Goal: Information Seeking & Learning: Learn about a topic

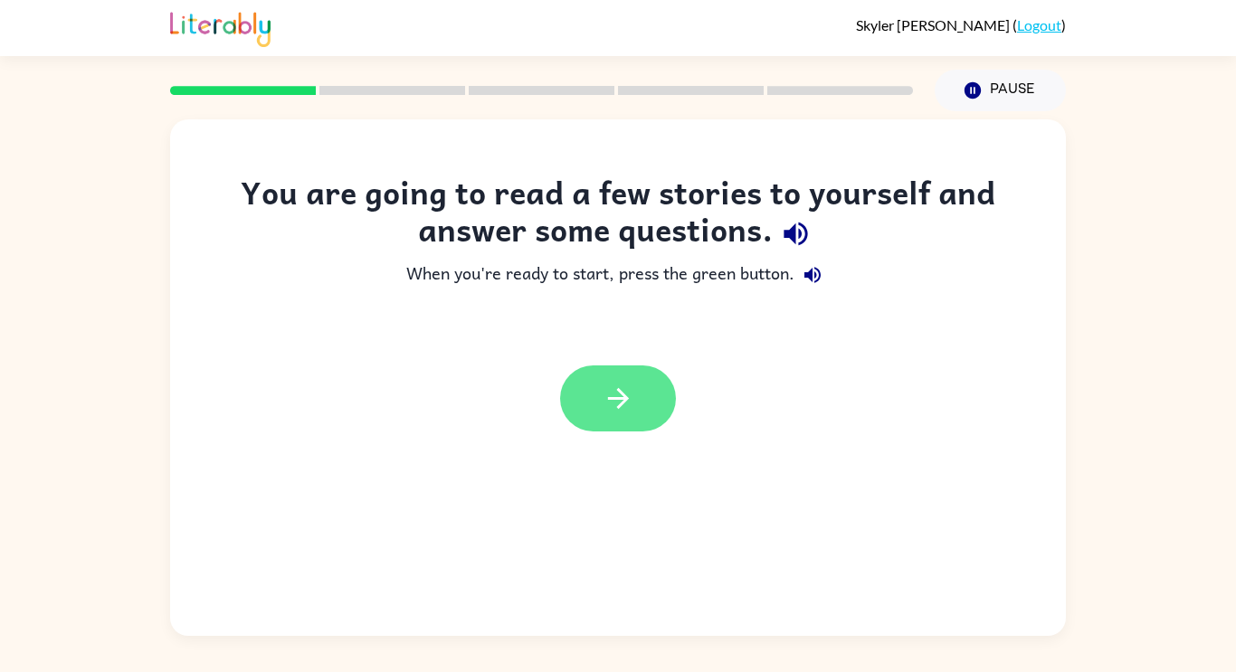
click at [643, 412] on button "button" at bounding box center [618, 399] width 116 height 66
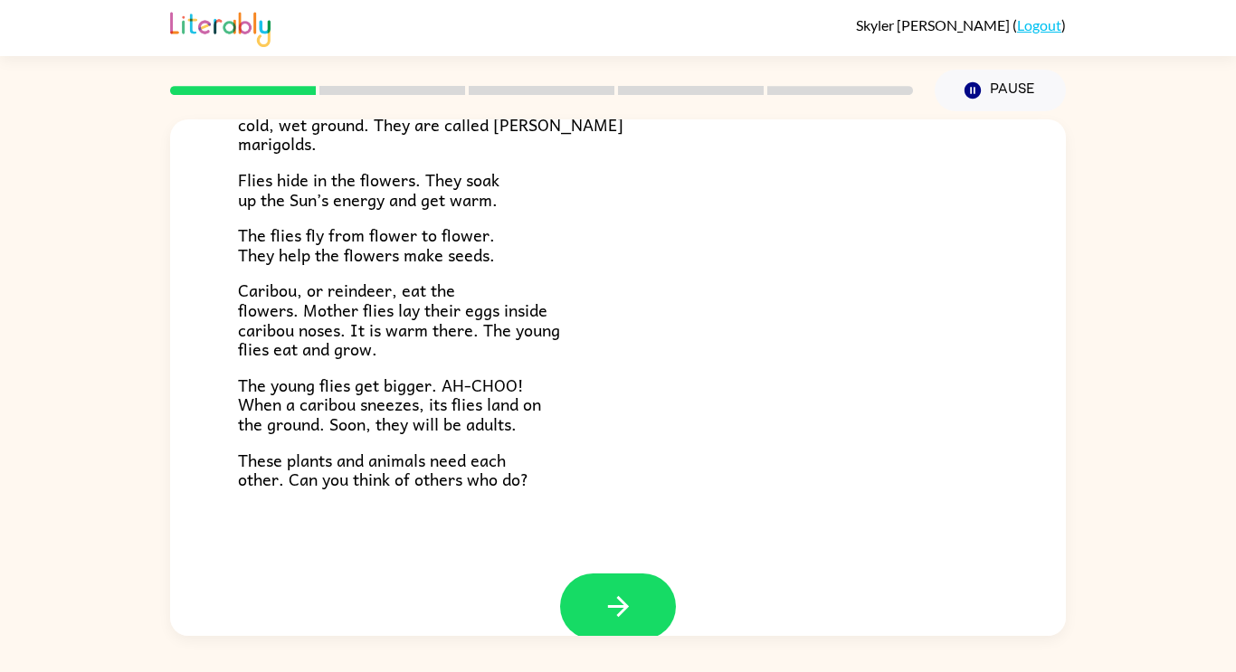
scroll to position [372, 0]
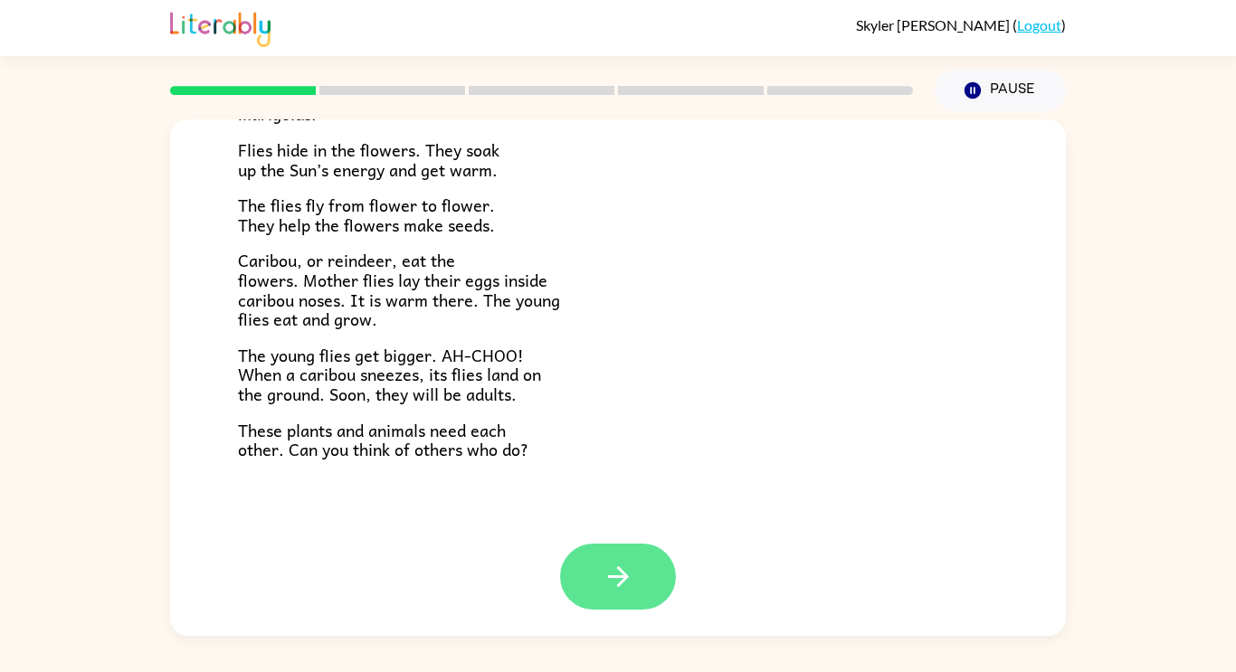
click at [629, 556] on button "button" at bounding box center [618, 577] width 116 height 66
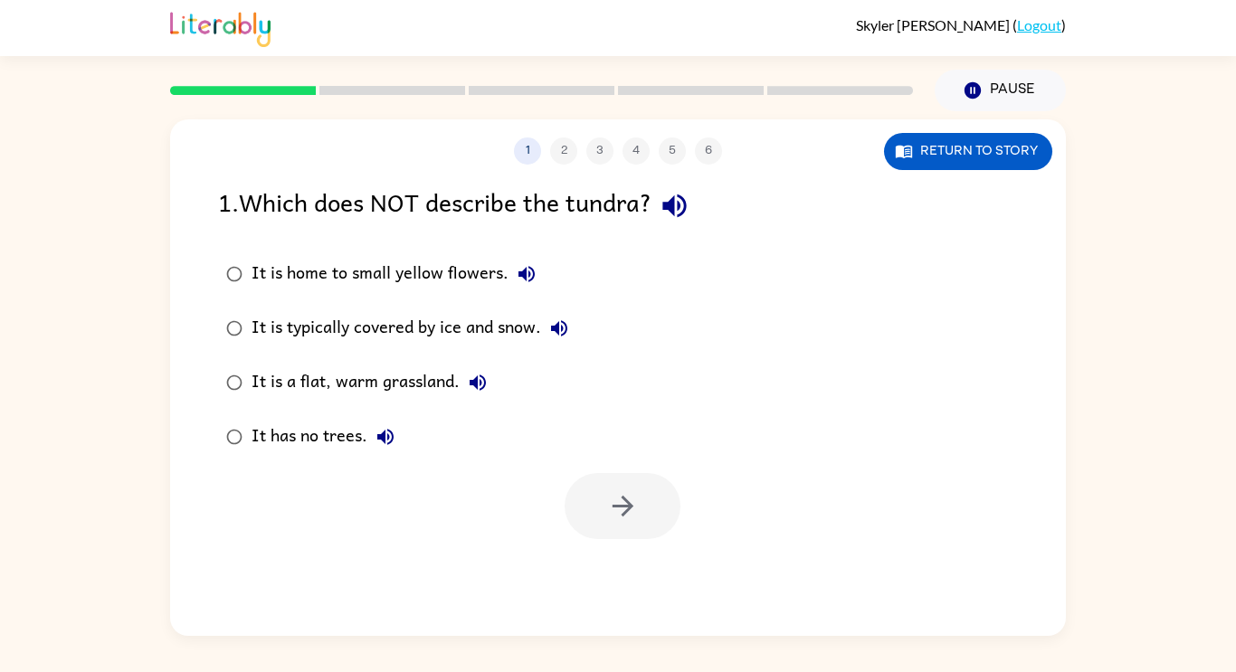
scroll to position [0, 0]
click at [601, 498] on button "button" at bounding box center [623, 506] width 116 height 66
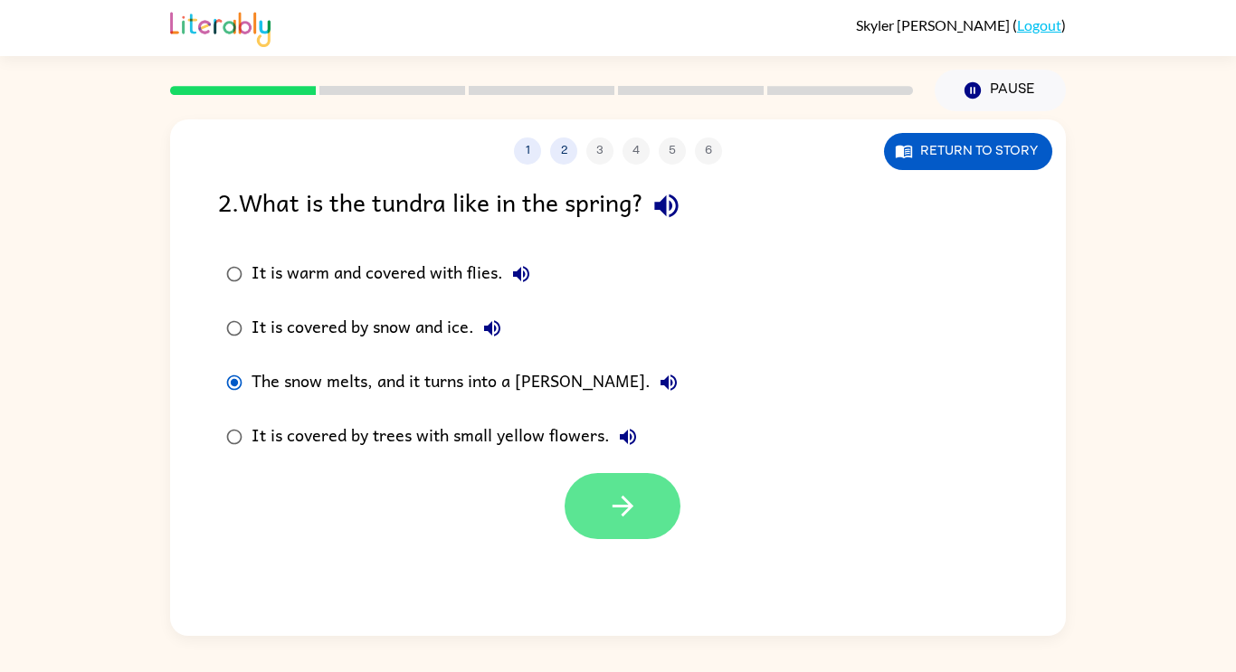
click at [621, 495] on icon "button" at bounding box center [623, 506] width 32 height 32
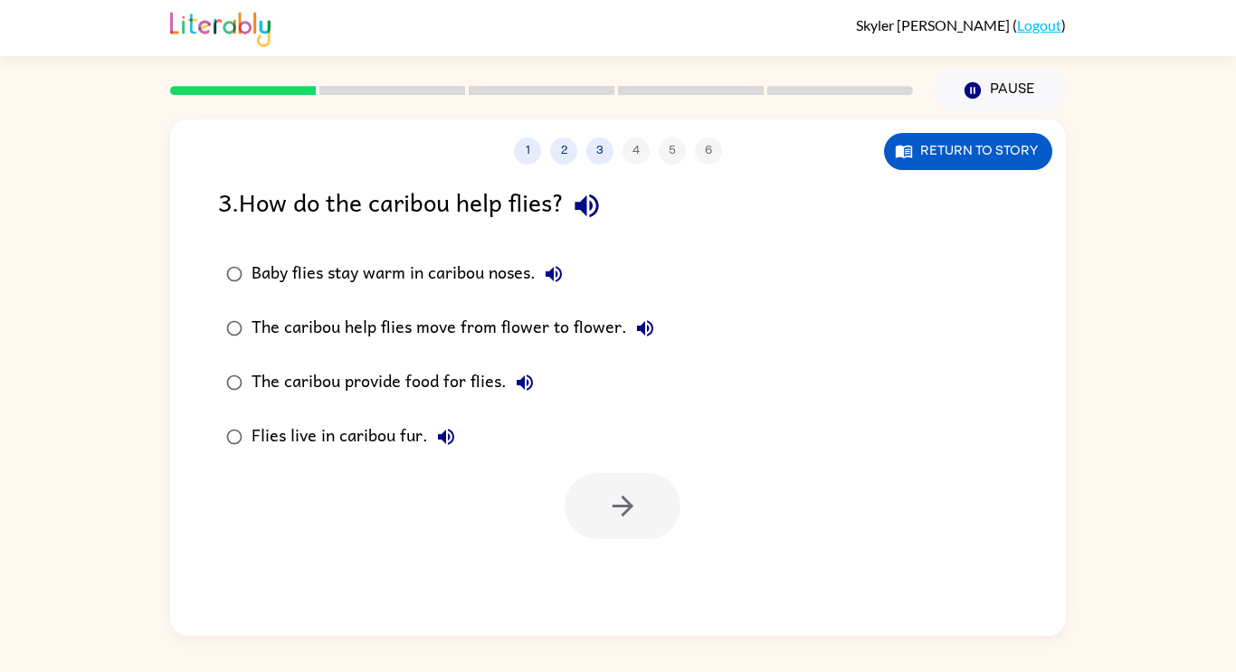
click at [547, 285] on icon "button" at bounding box center [554, 274] width 22 height 22
click at [636, 510] on icon "button" at bounding box center [623, 506] width 32 height 32
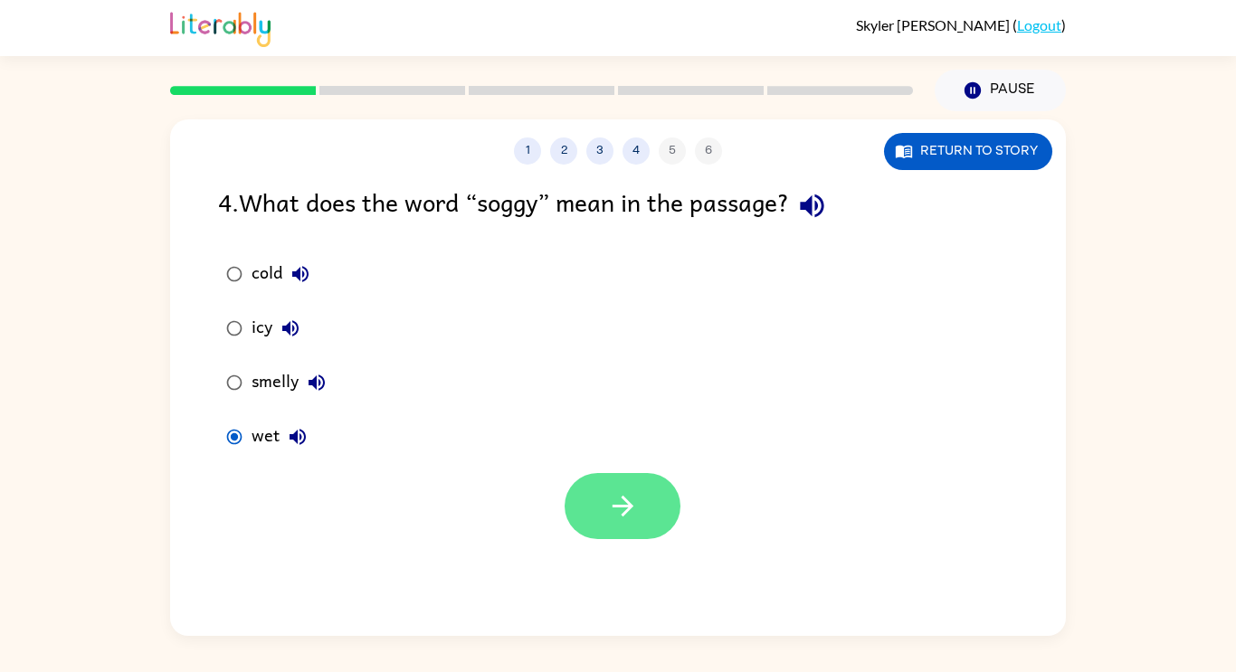
click at [621, 511] on icon "button" at bounding box center [623, 506] width 32 height 32
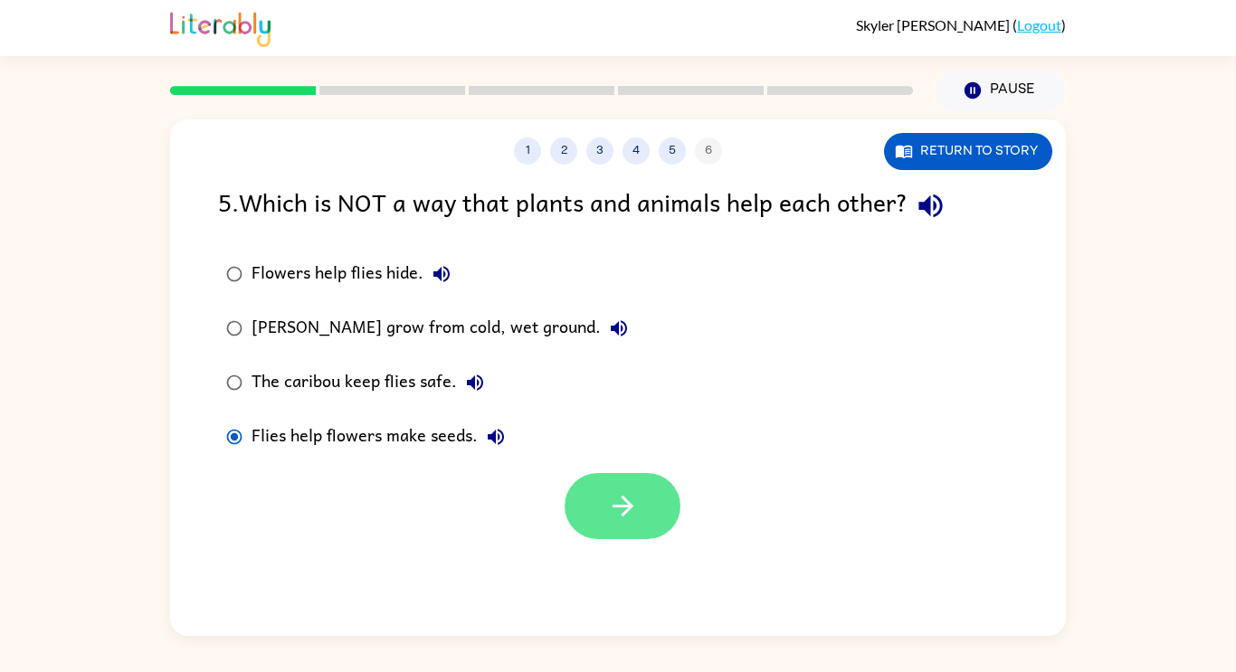
click at [623, 513] on icon "button" at bounding box center [623, 506] width 32 height 32
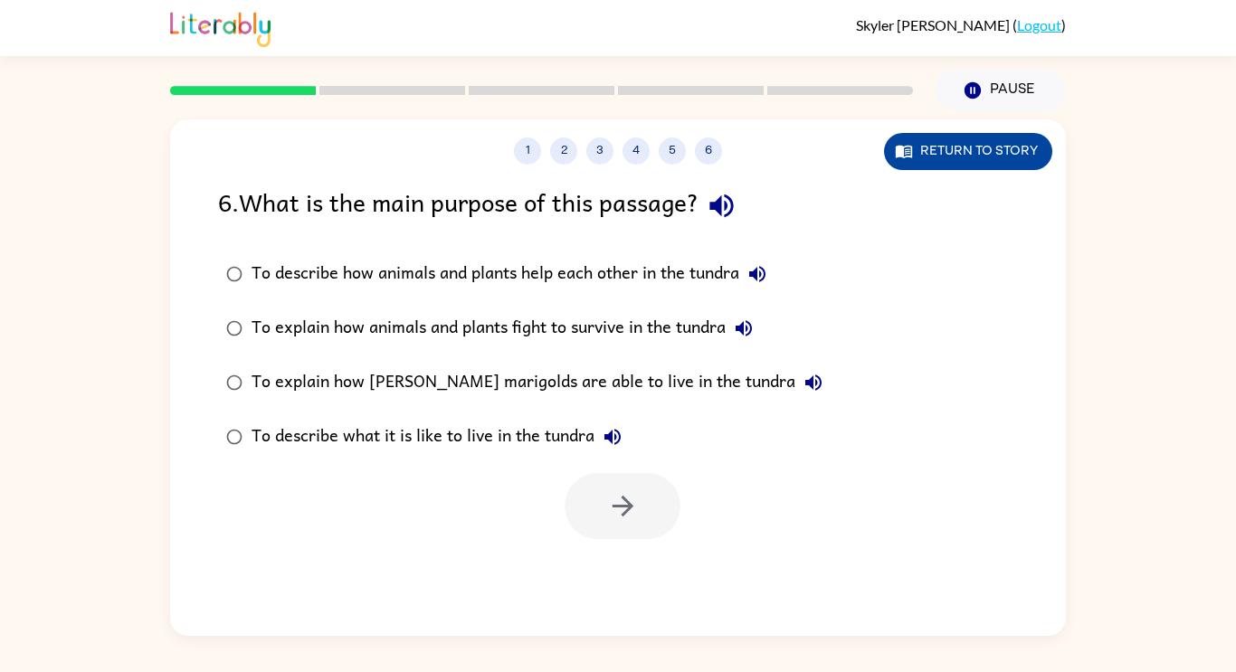
click at [949, 164] on button "Return to story" at bounding box center [968, 151] width 168 height 37
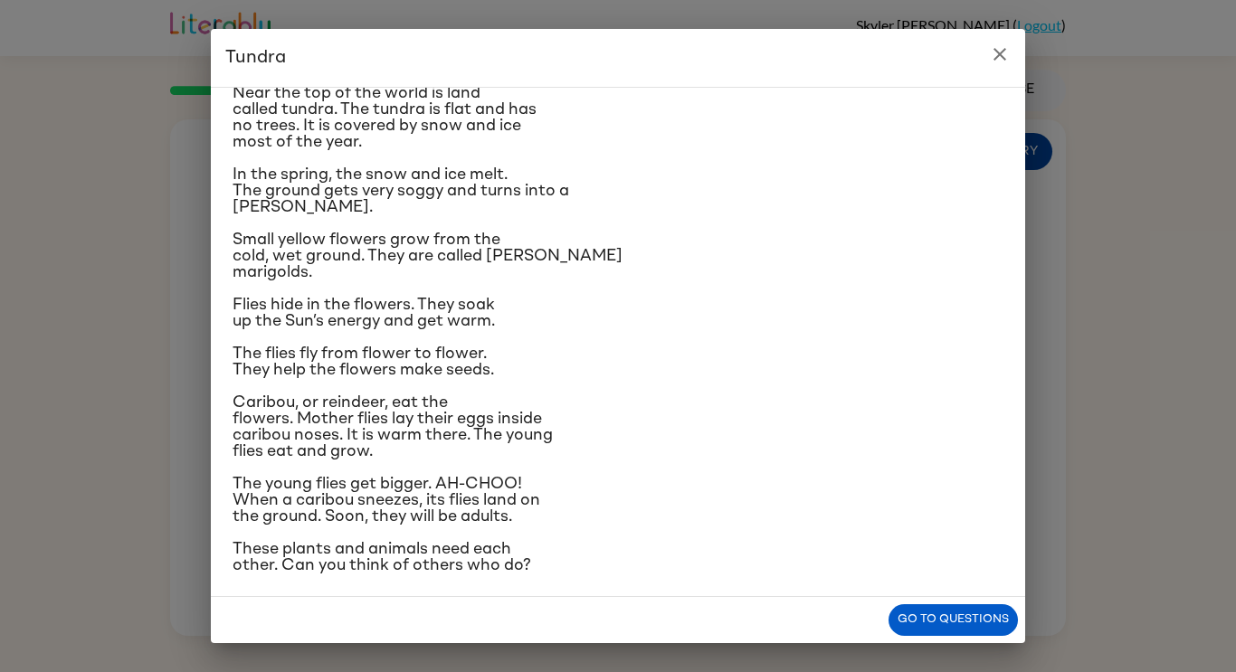
scroll to position [69, 0]
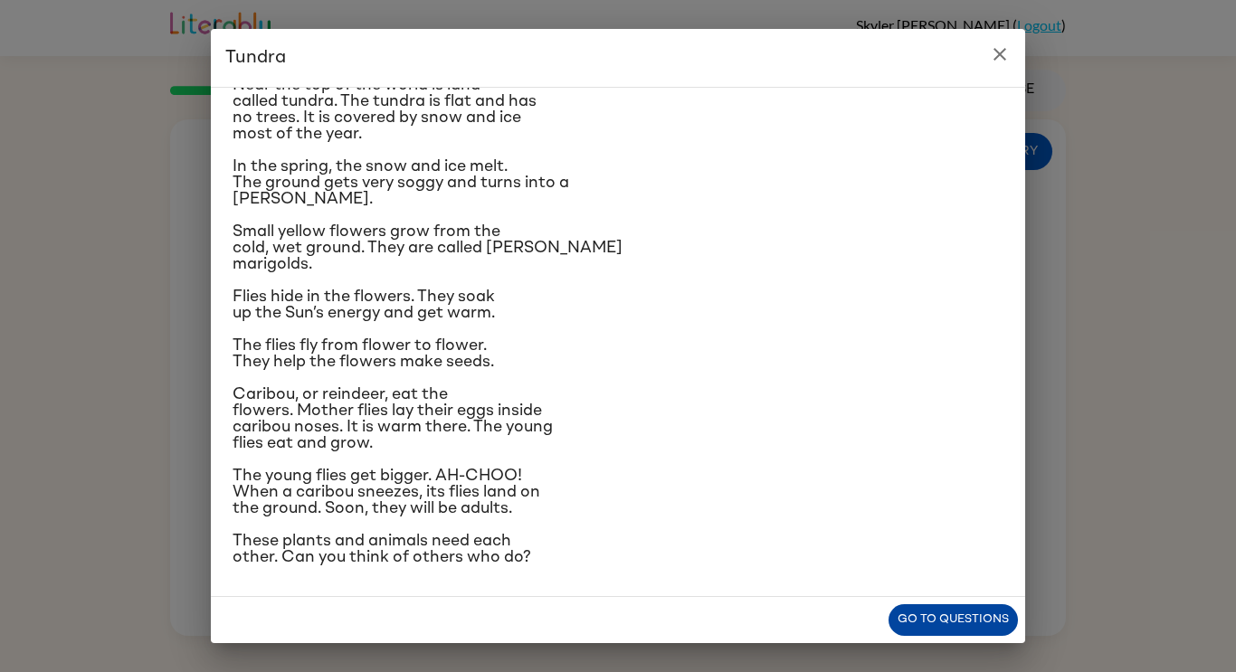
click at [949, 623] on button "Go to questions" at bounding box center [953, 620] width 129 height 32
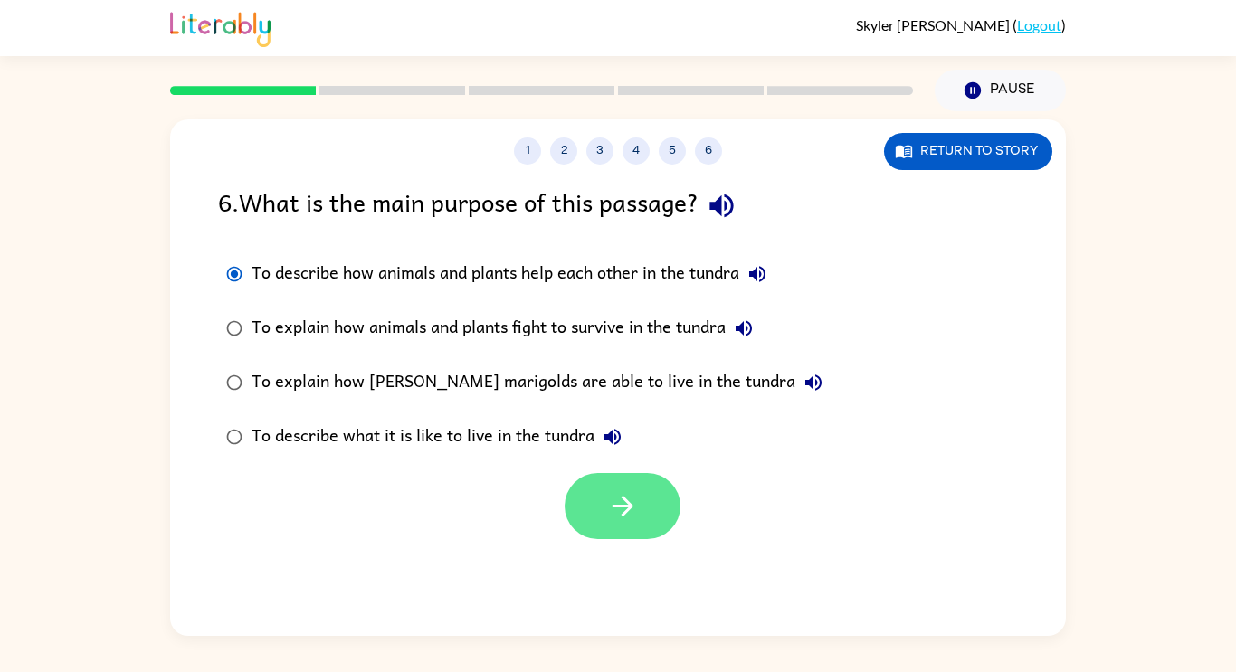
click at [613, 509] on icon "button" at bounding box center [623, 506] width 32 height 32
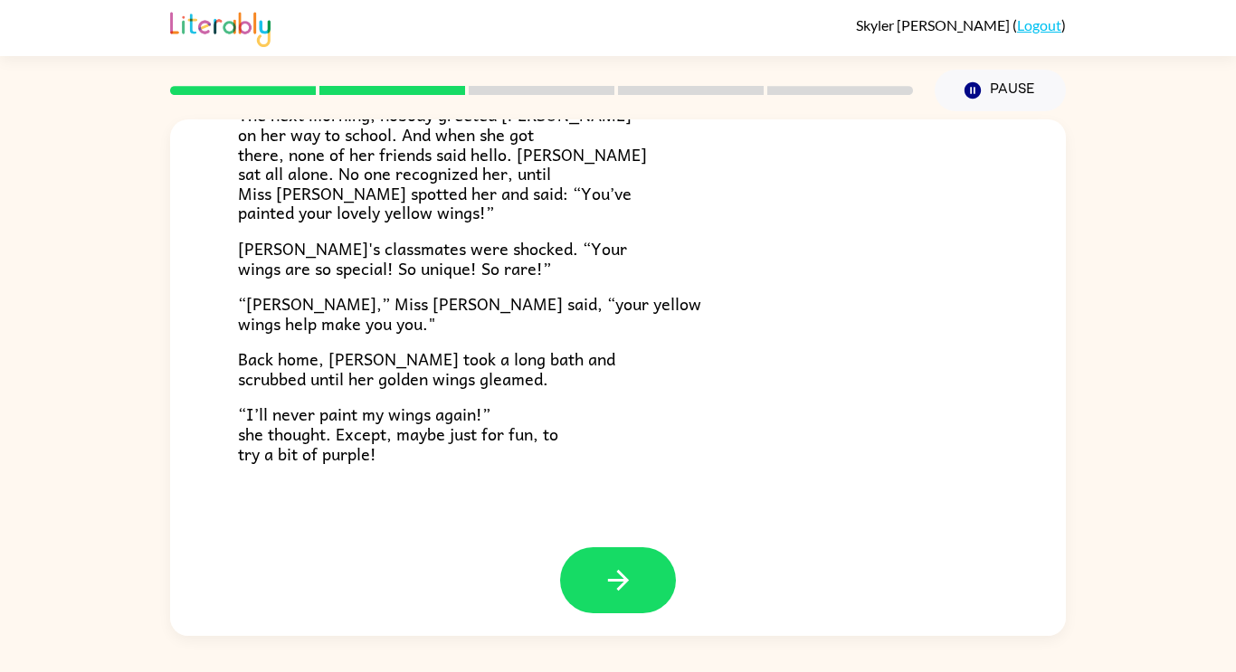
scroll to position [506, 0]
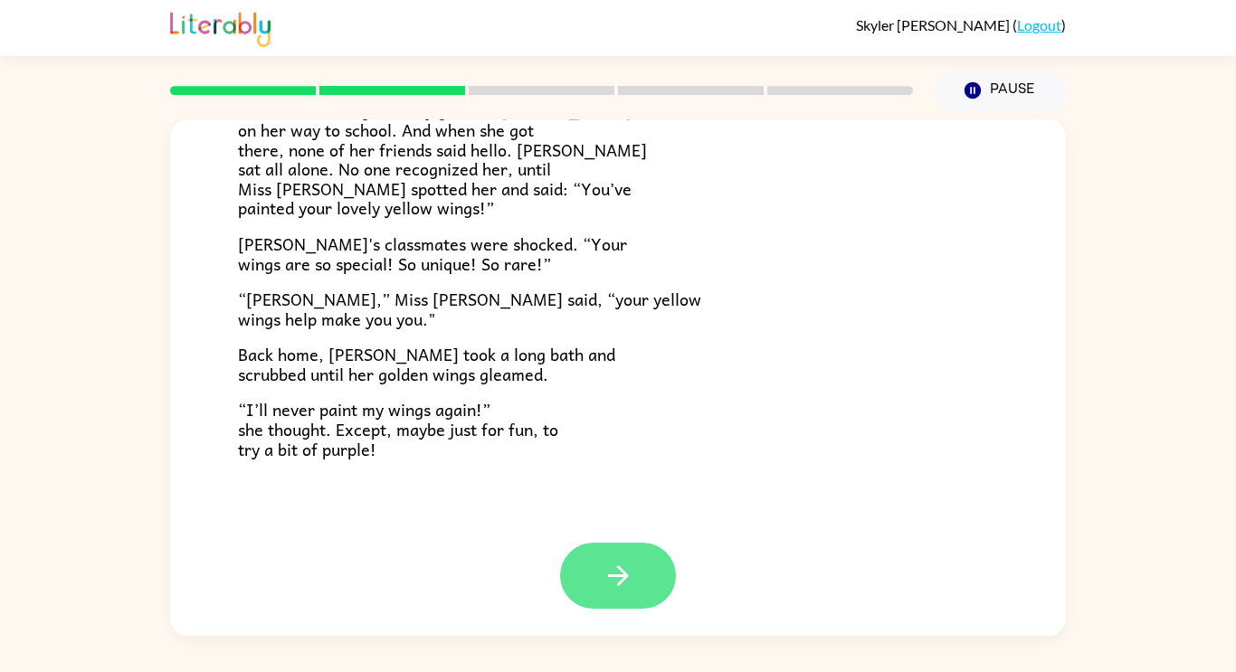
click at [638, 587] on button "button" at bounding box center [618, 576] width 116 height 66
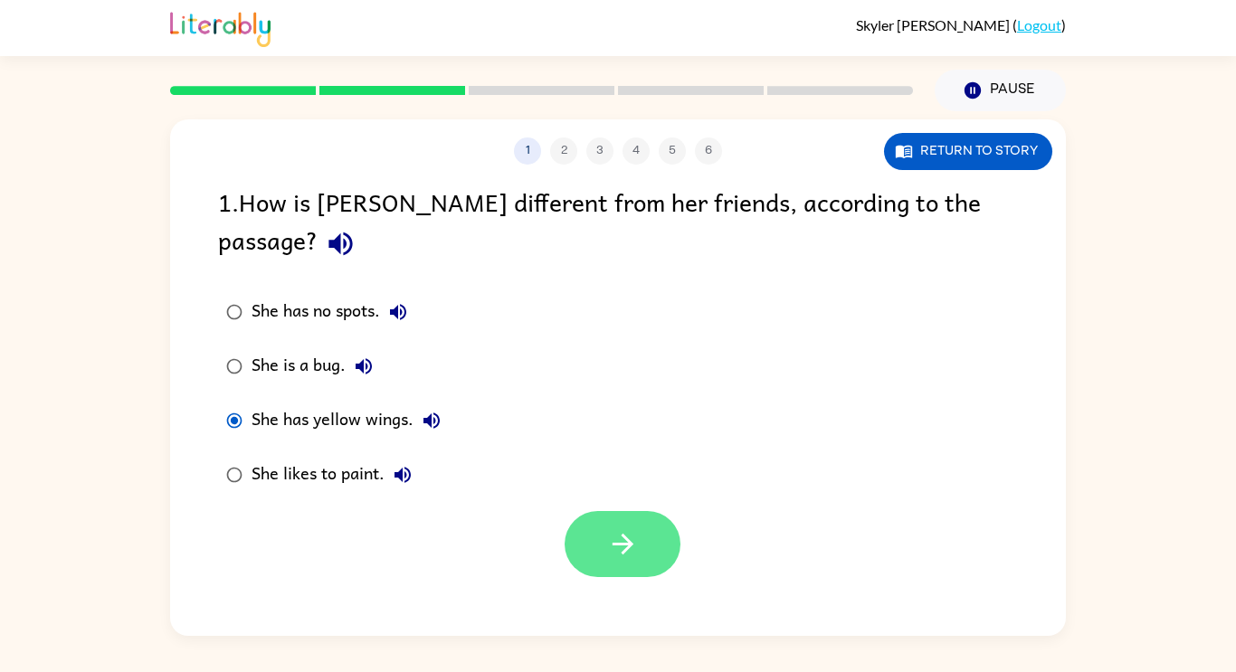
click at [647, 531] on button "button" at bounding box center [623, 544] width 116 height 66
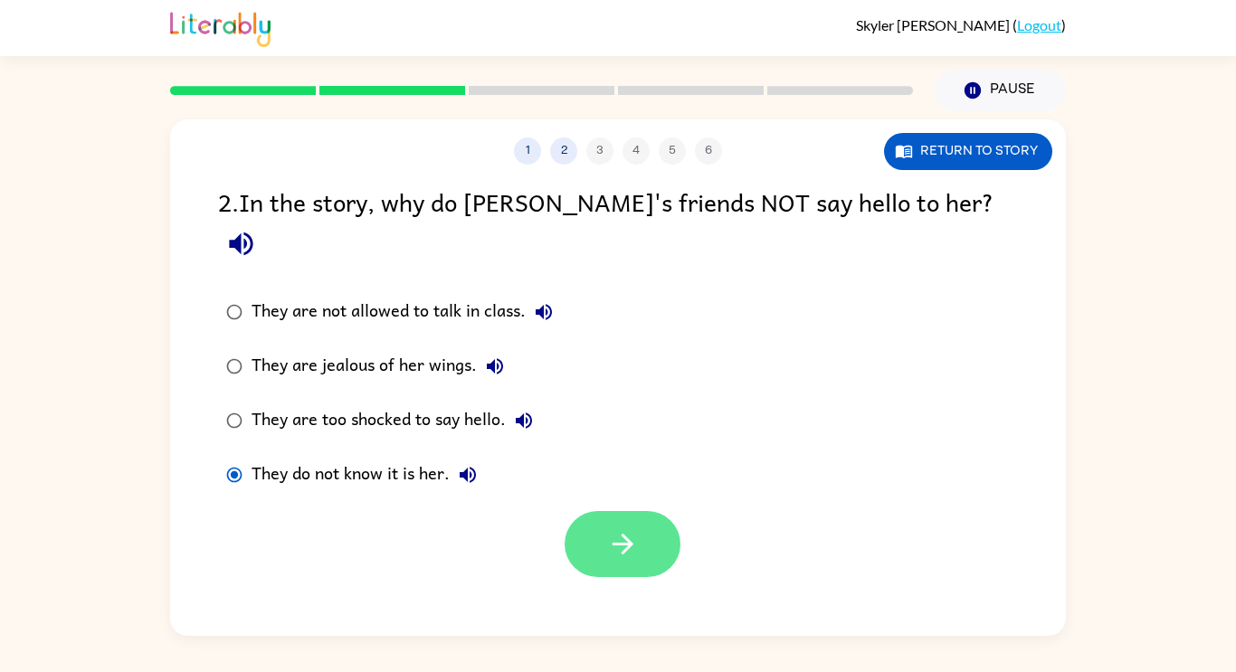
click at [635, 528] on icon "button" at bounding box center [623, 544] width 32 height 32
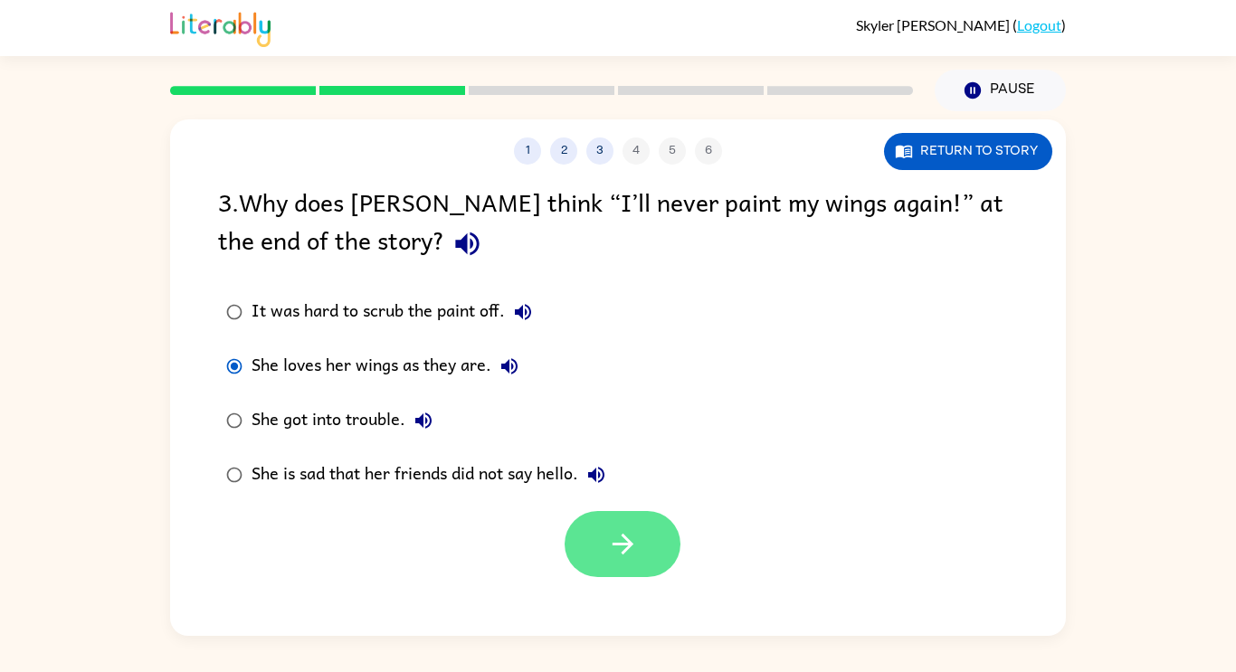
click at [631, 571] on button "button" at bounding box center [623, 544] width 116 height 66
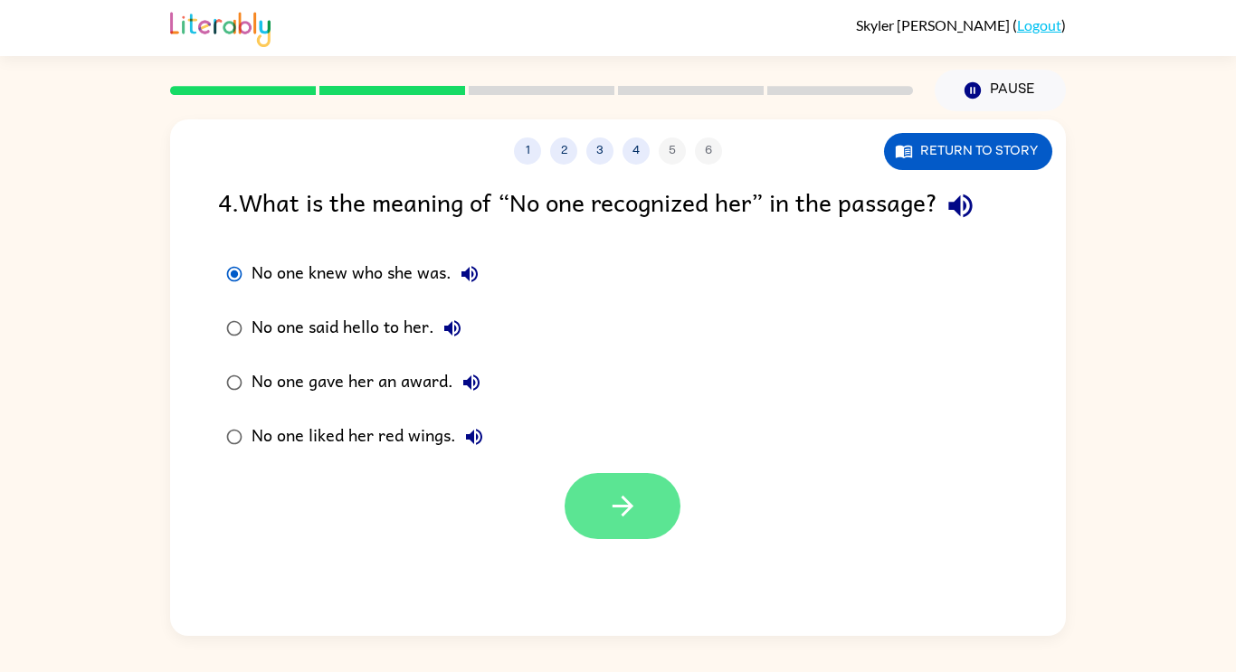
click at [616, 484] on button "button" at bounding box center [623, 506] width 116 height 66
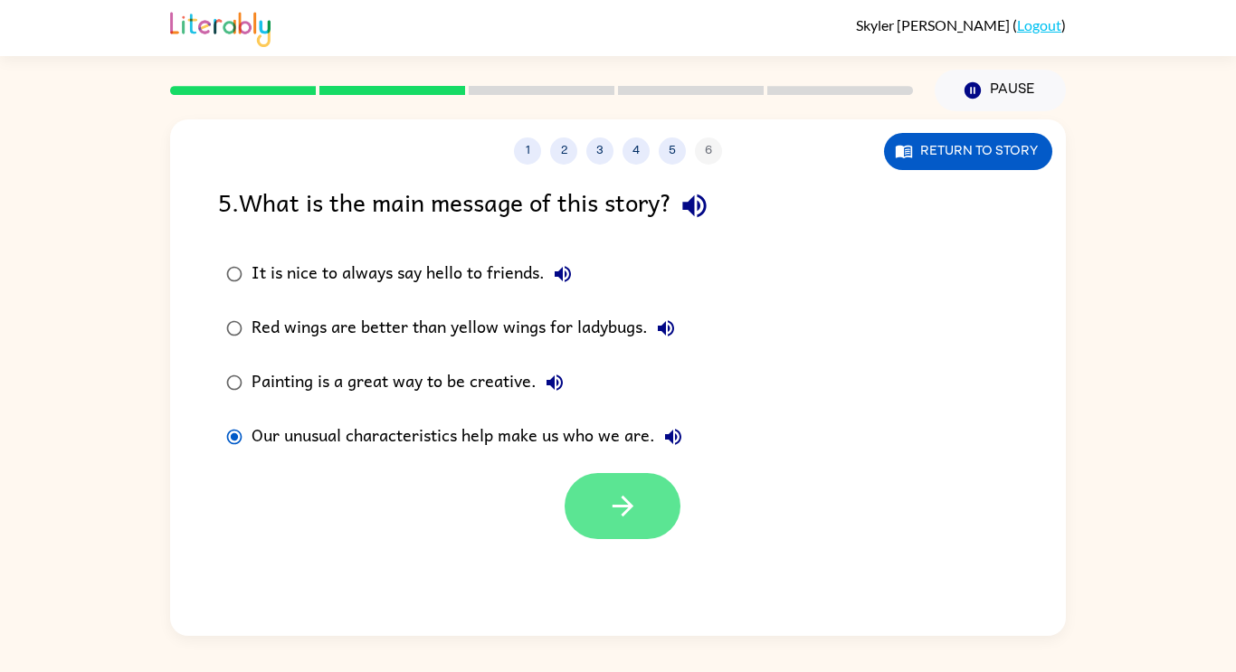
click at [623, 519] on icon "button" at bounding box center [623, 506] width 32 height 32
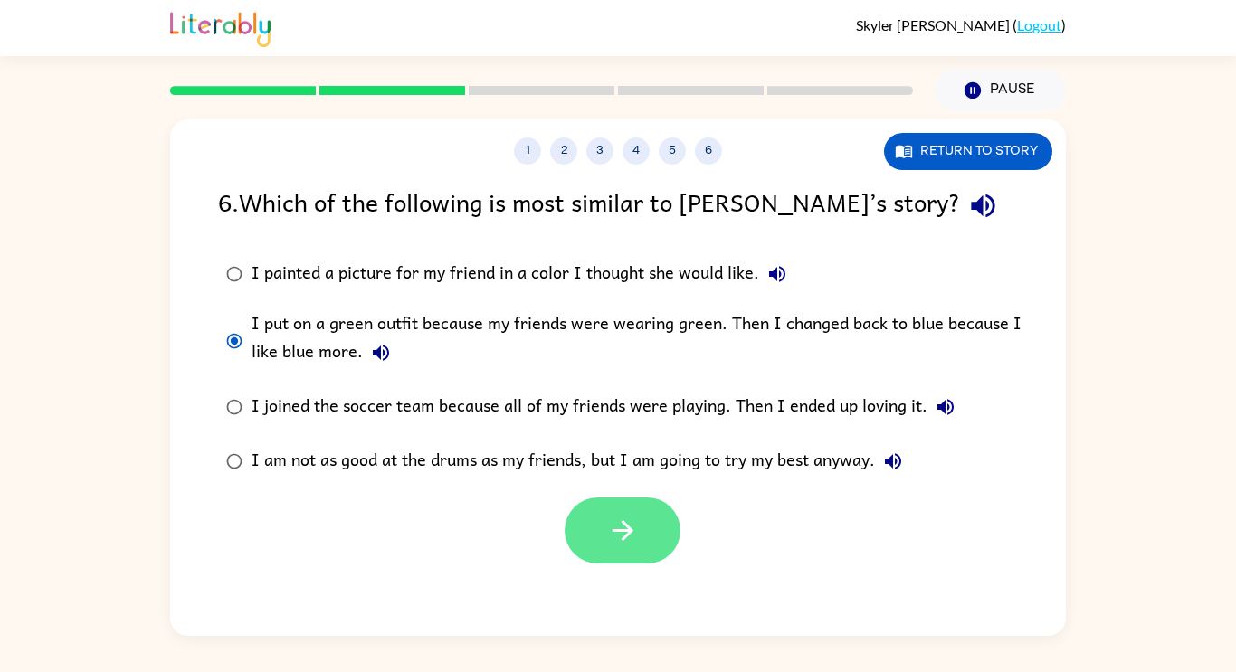
click at [643, 529] on button "button" at bounding box center [623, 531] width 116 height 66
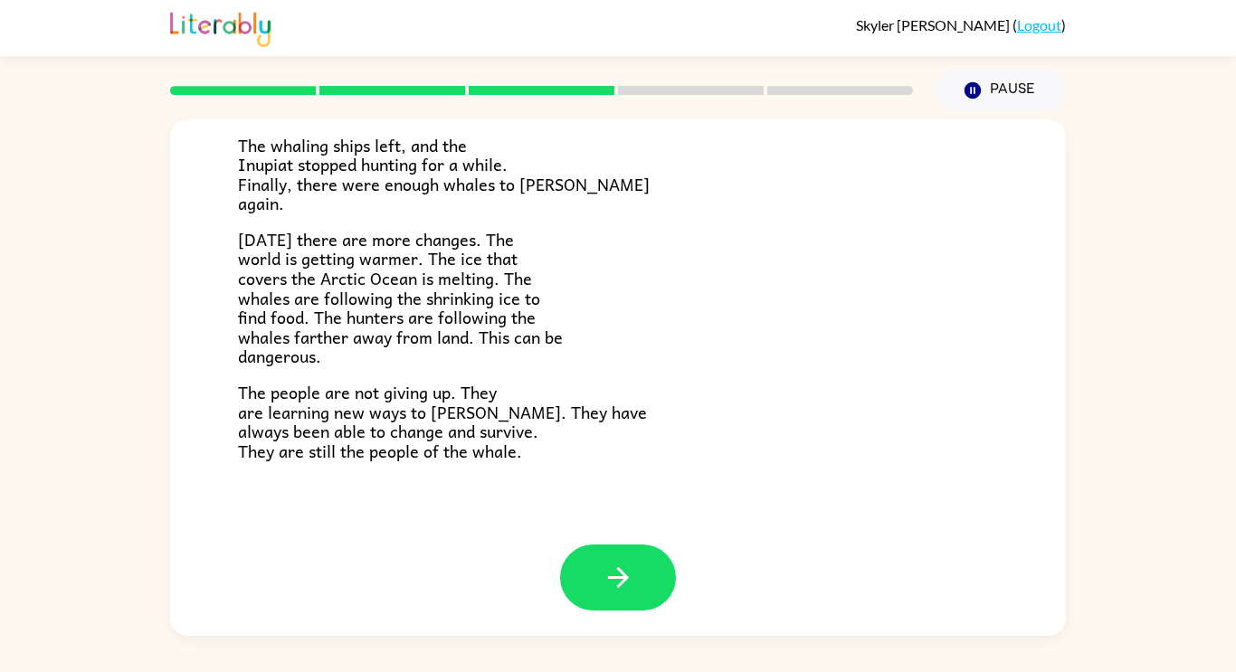
scroll to position [610, 0]
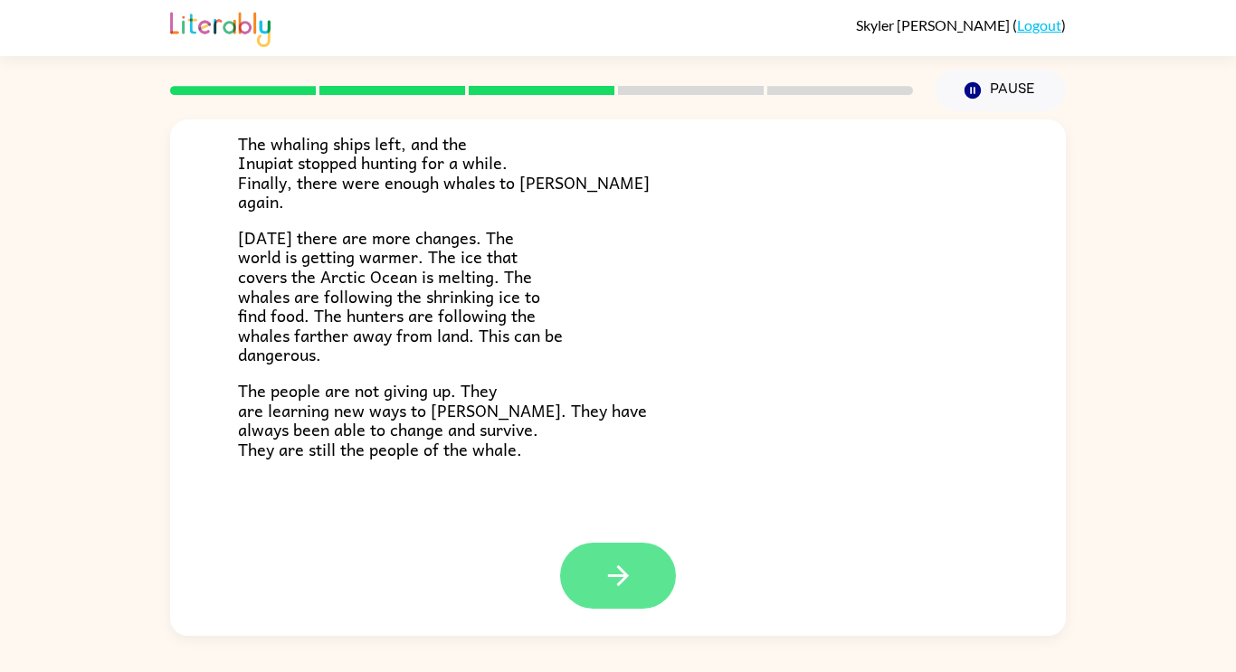
click at [642, 606] on button "button" at bounding box center [618, 576] width 116 height 66
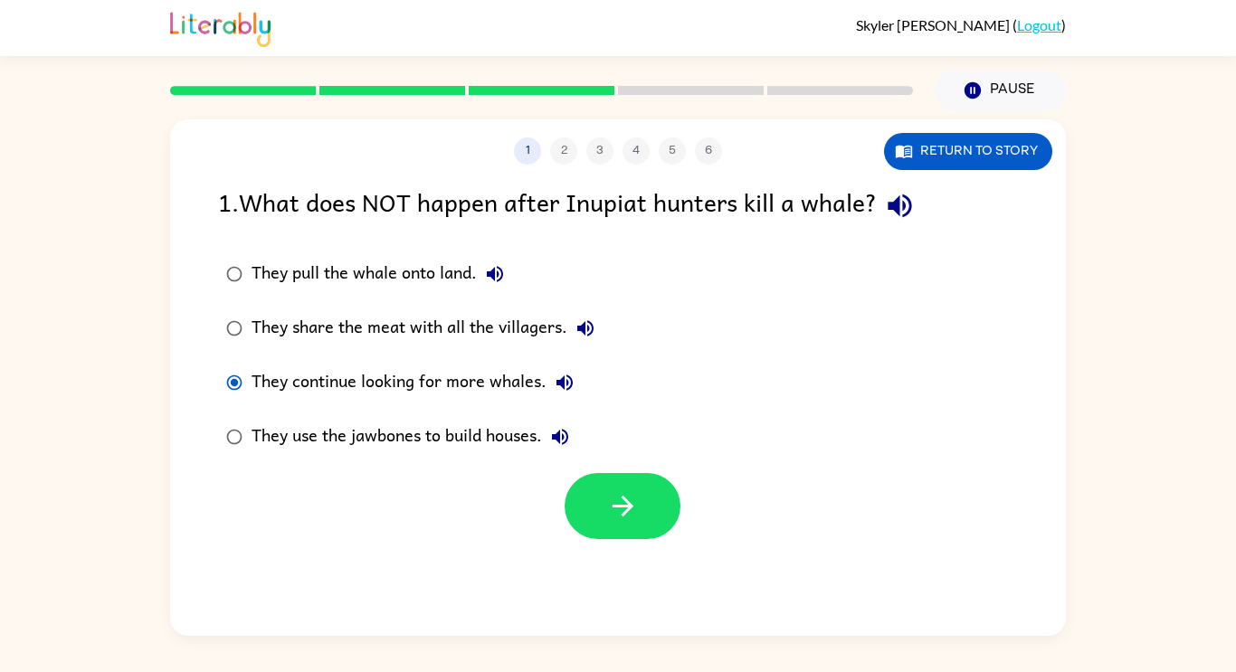
click at [614, 551] on div "1 2 3 4 5 6 Return to story 1 . What does NOT happen after Inupiat hunters kill…" at bounding box center [618, 377] width 896 height 517
click at [623, 521] on icon "button" at bounding box center [623, 506] width 32 height 32
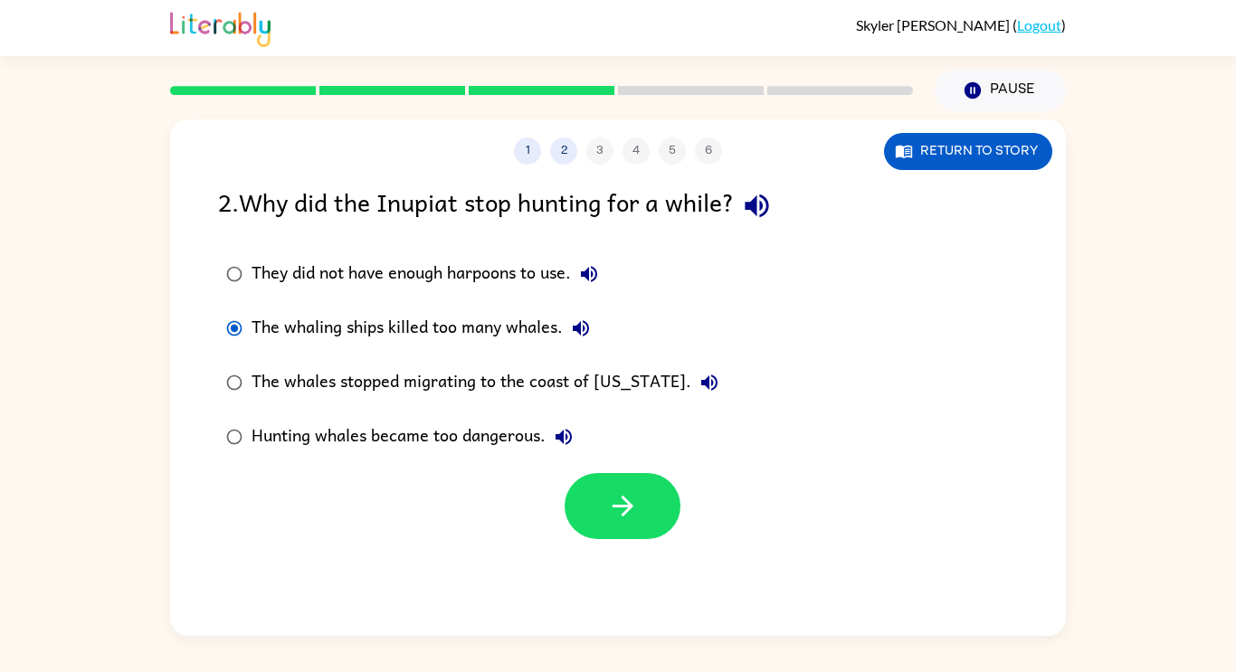
click at [285, 433] on div "Hunting whales became too dangerous." at bounding box center [417, 437] width 330 height 36
click at [595, 500] on button "button" at bounding box center [623, 506] width 116 height 66
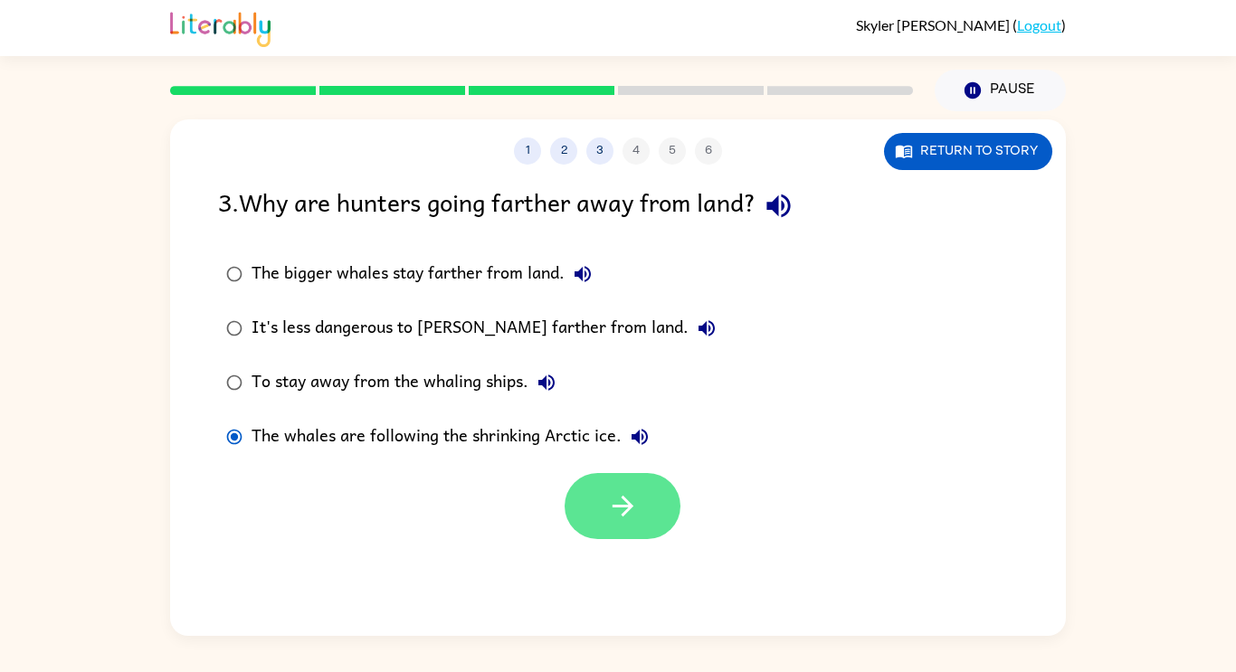
click at [644, 490] on button "button" at bounding box center [623, 506] width 116 height 66
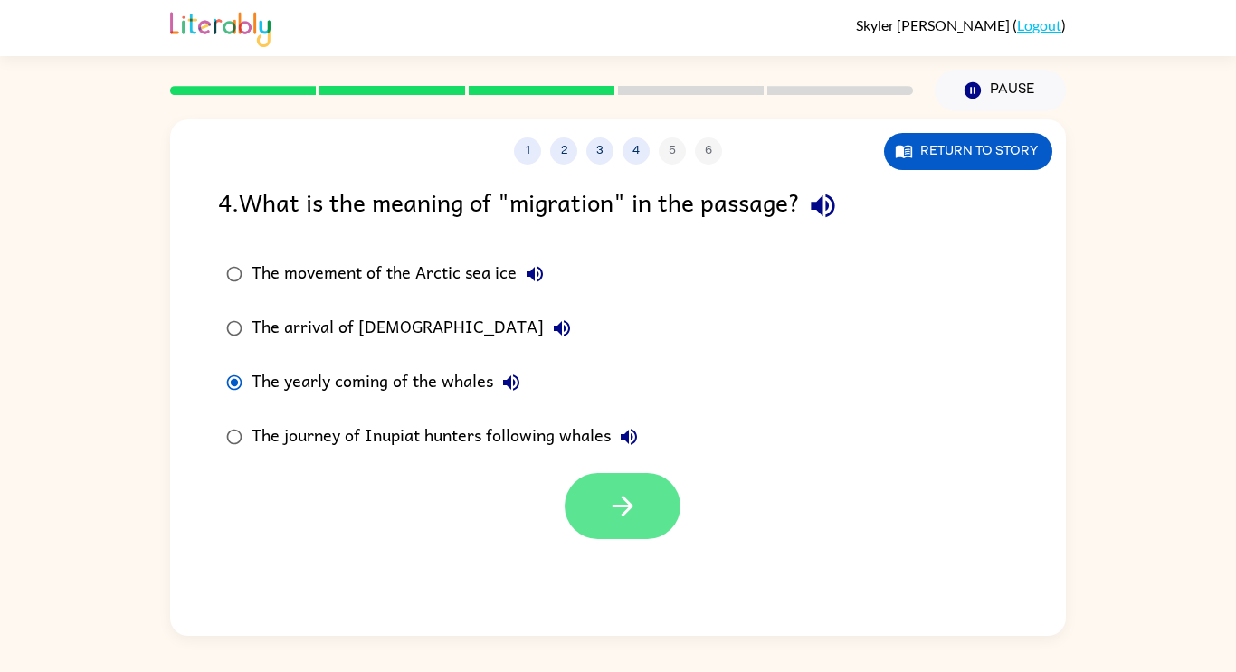
click at [617, 483] on button "button" at bounding box center [623, 506] width 116 height 66
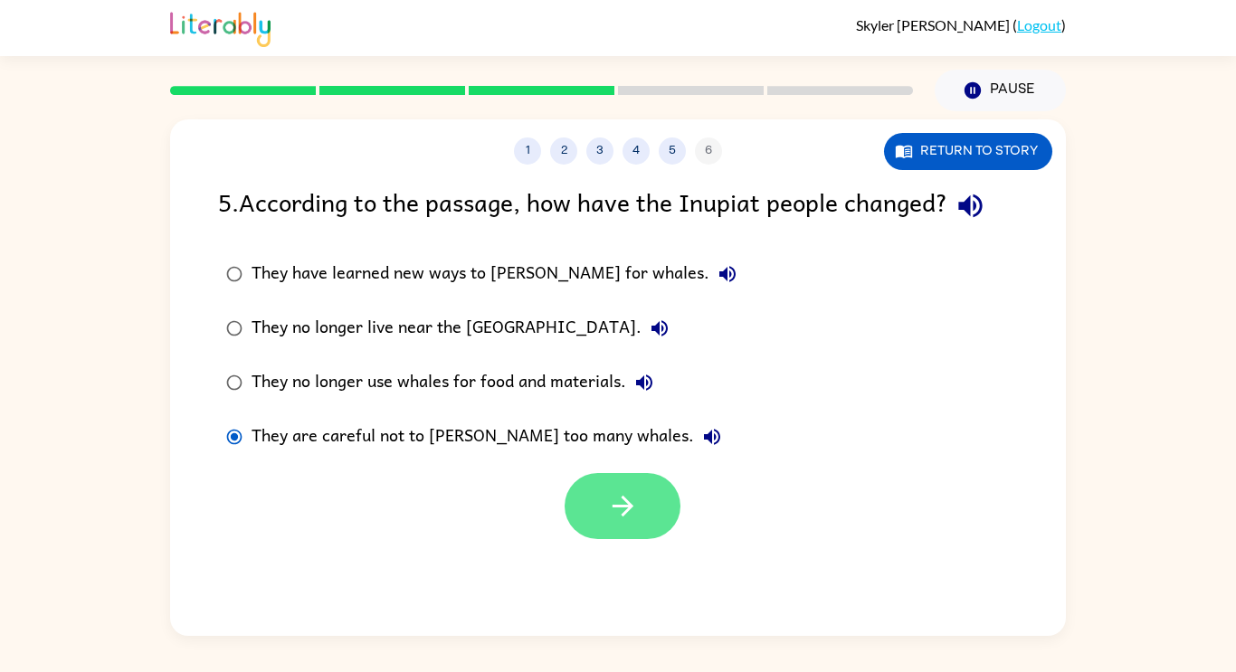
click at [624, 518] on icon "button" at bounding box center [623, 506] width 32 height 32
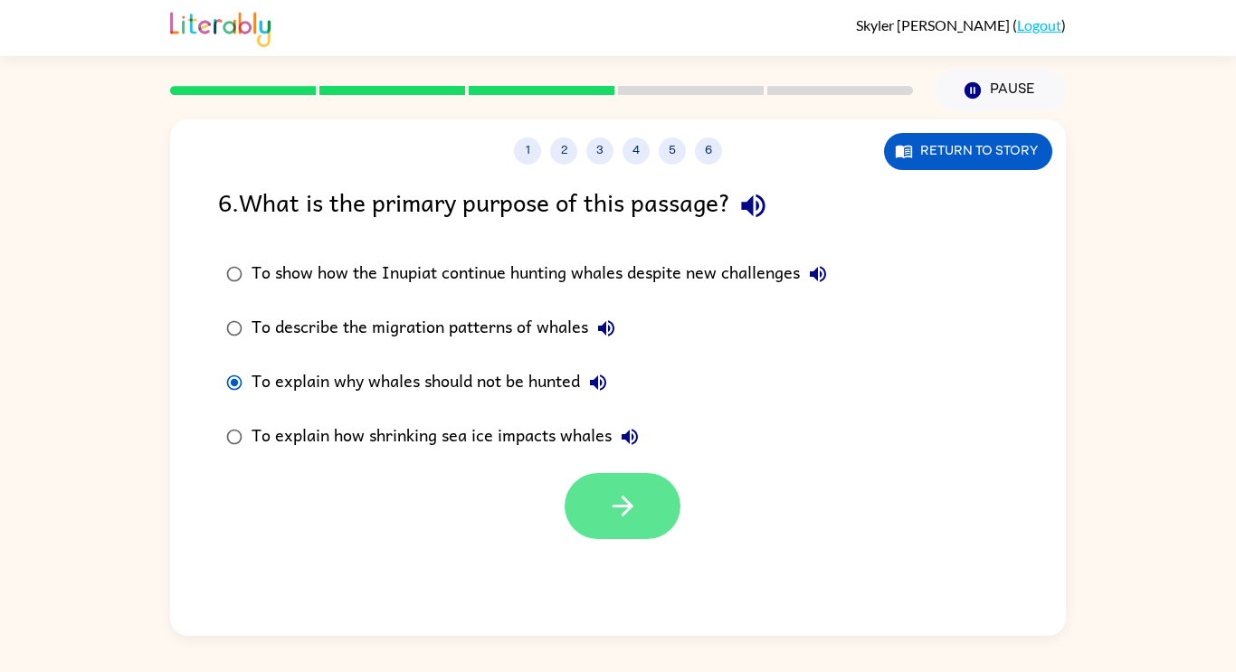
click at [614, 514] on icon "button" at bounding box center [623, 506] width 32 height 32
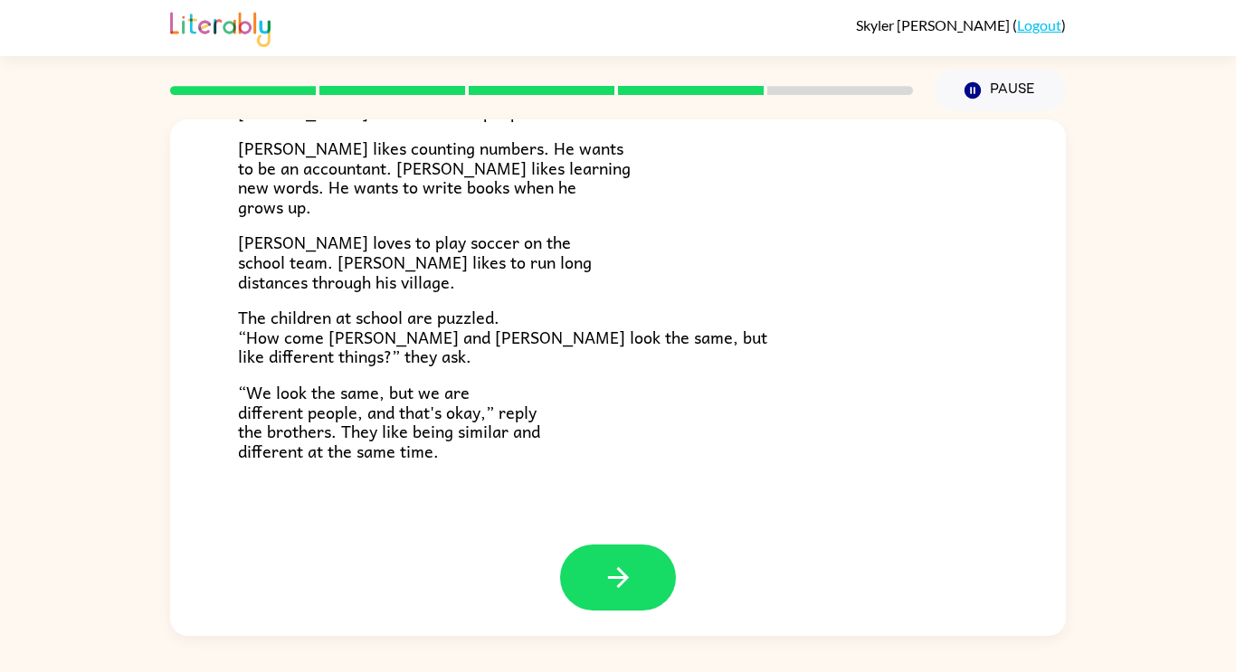
scroll to position [392, 0]
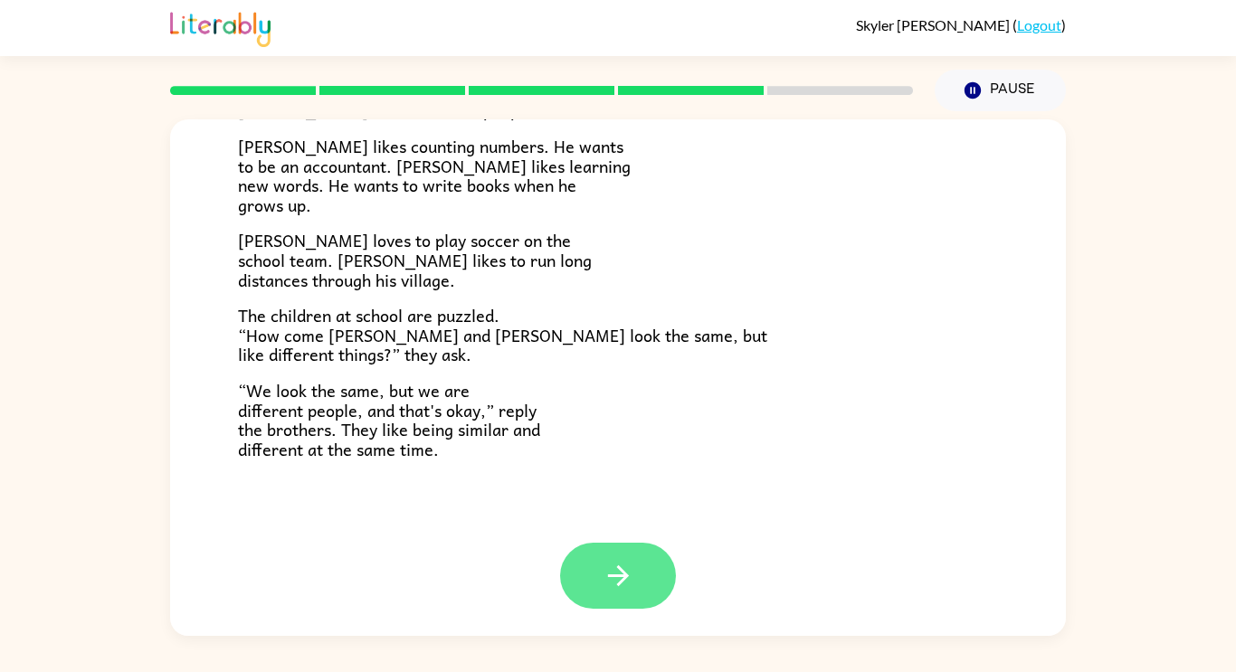
click at [609, 576] on icon "button" at bounding box center [617, 576] width 21 height 21
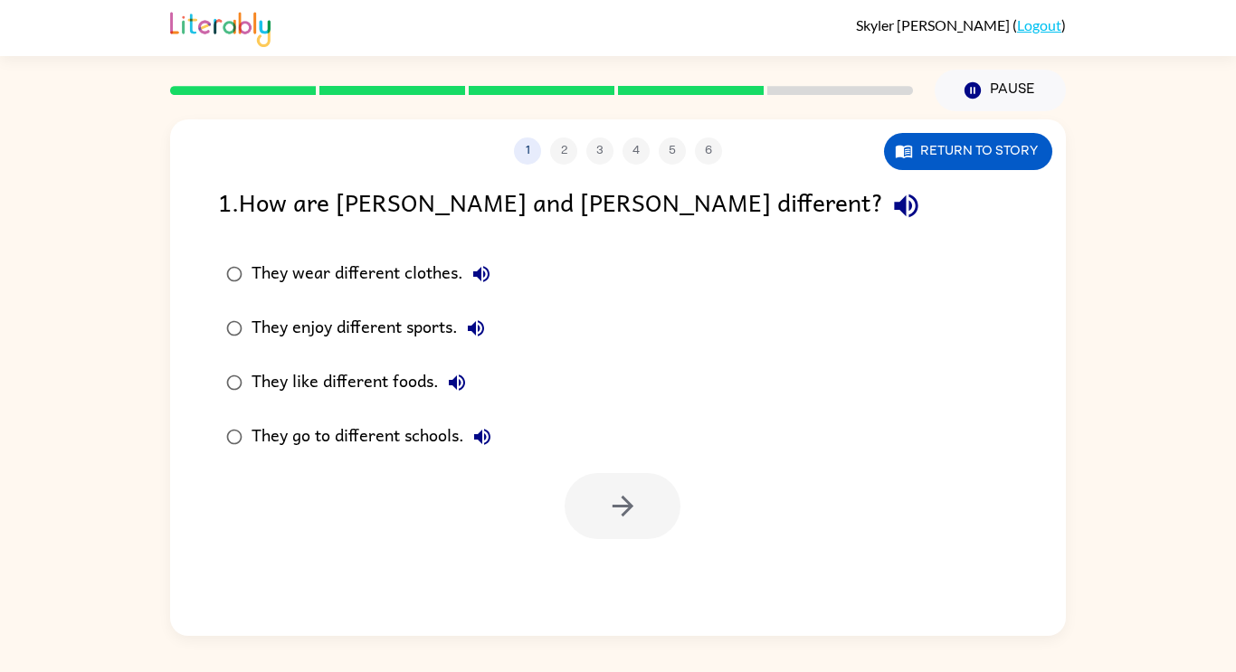
scroll to position [0, 0]
click at [561, 496] on div at bounding box center [618, 501] width 896 height 75
click at [573, 499] on button "button" at bounding box center [623, 506] width 116 height 66
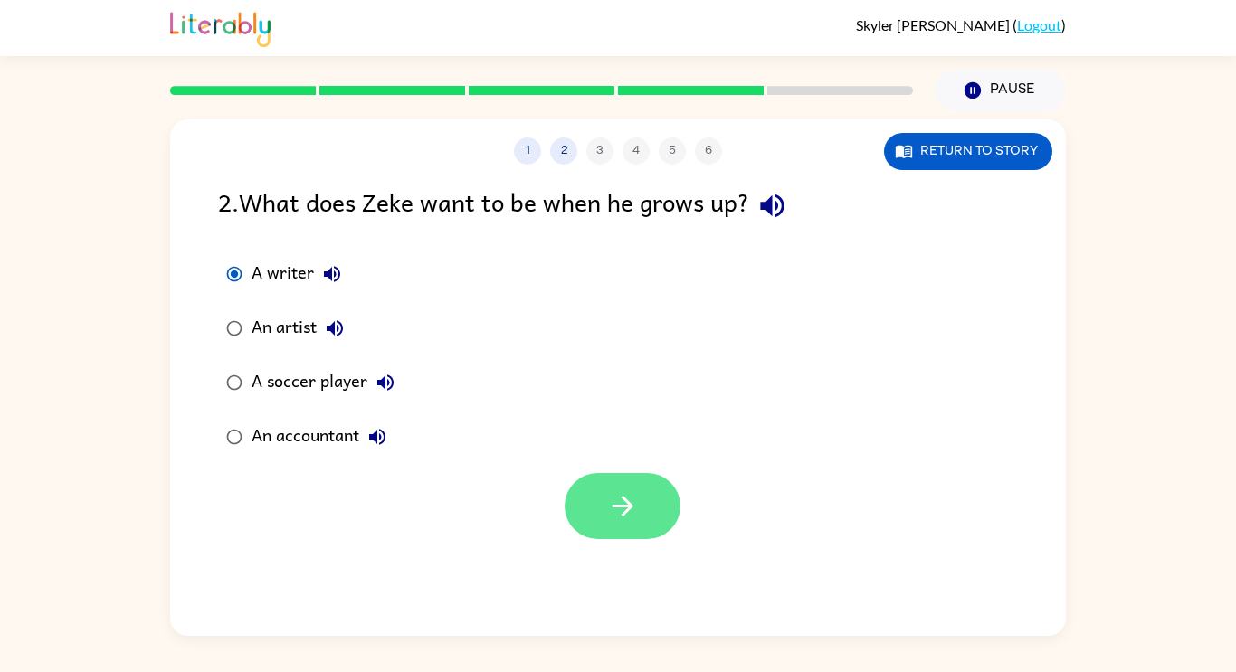
click at [639, 514] on button "button" at bounding box center [623, 506] width 116 height 66
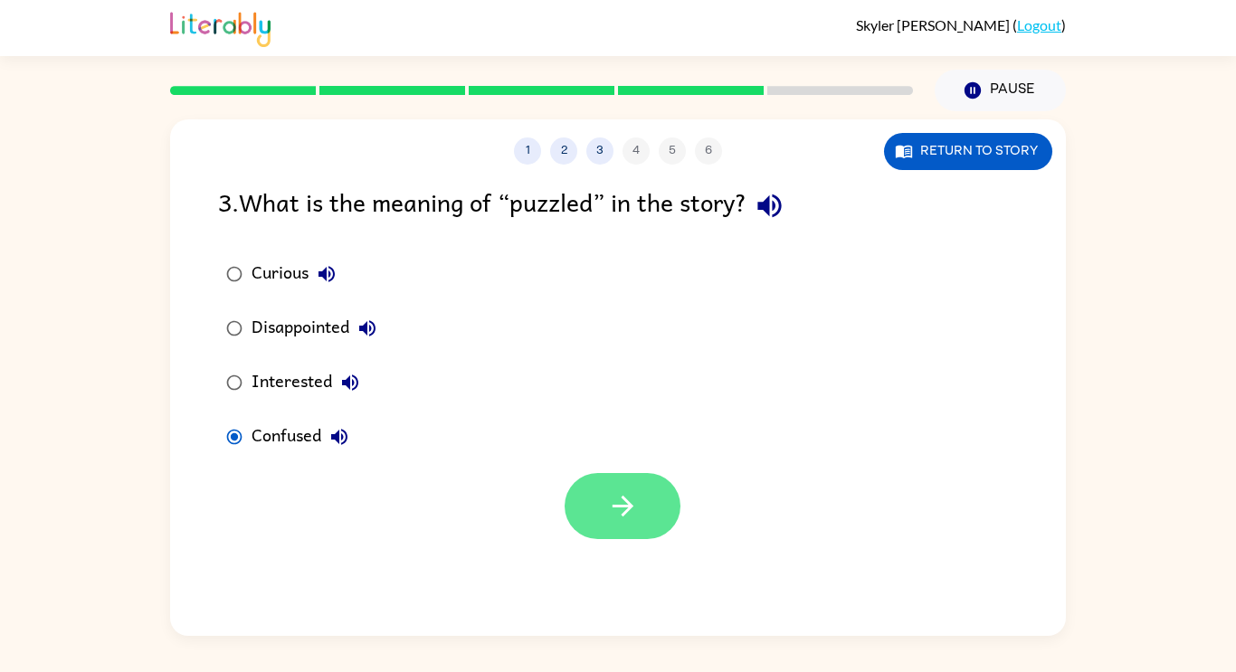
click at [614, 518] on icon "button" at bounding box center [623, 506] width 32 height 32
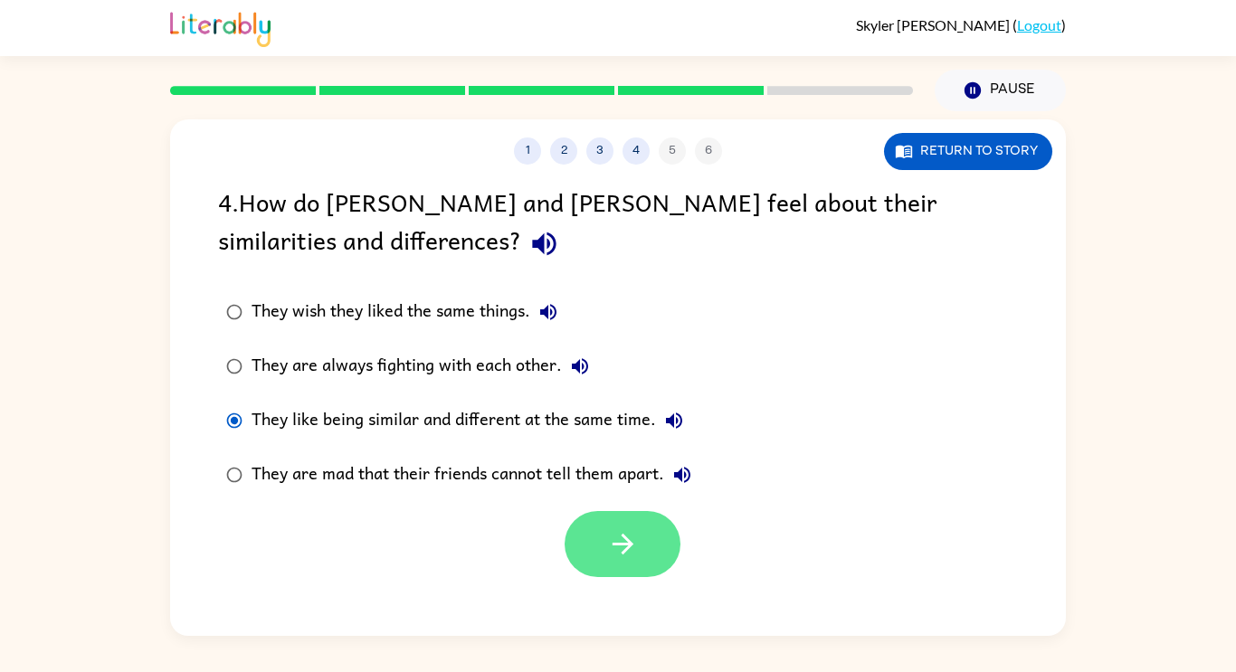
click at [661, 556] on button "button" at bounding box center [623, 544] width 116 height 66
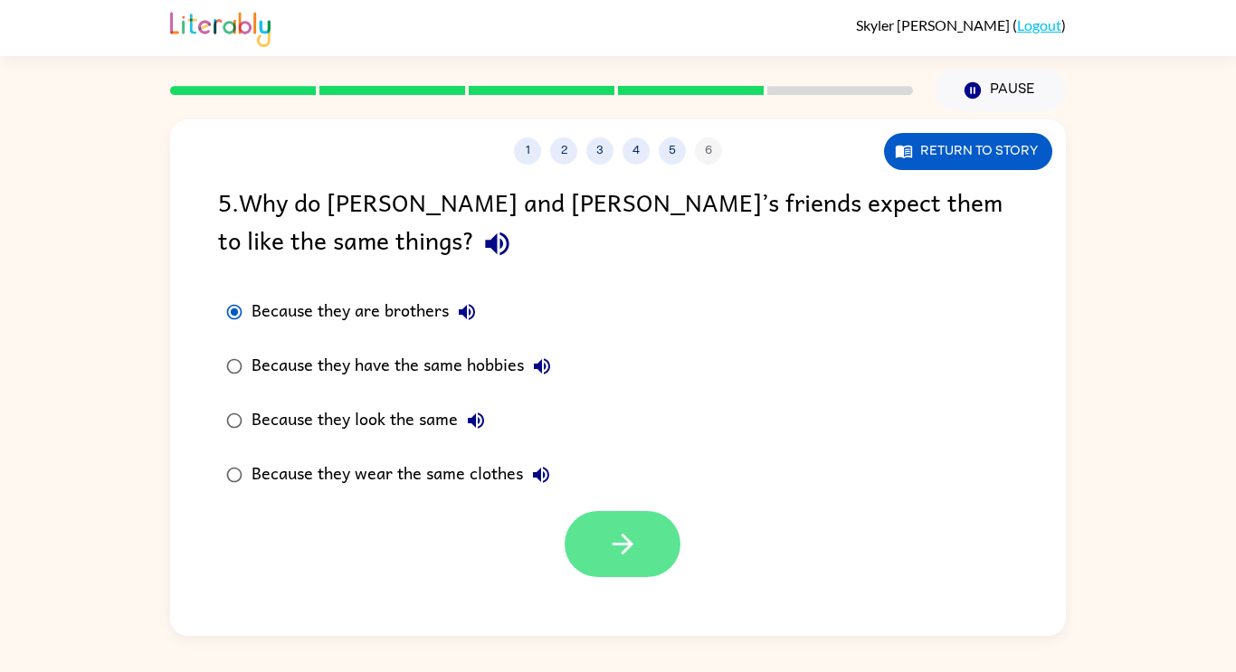
click at [576, 531] on button "button" at bounding box center [623, 544] width 116 height 66
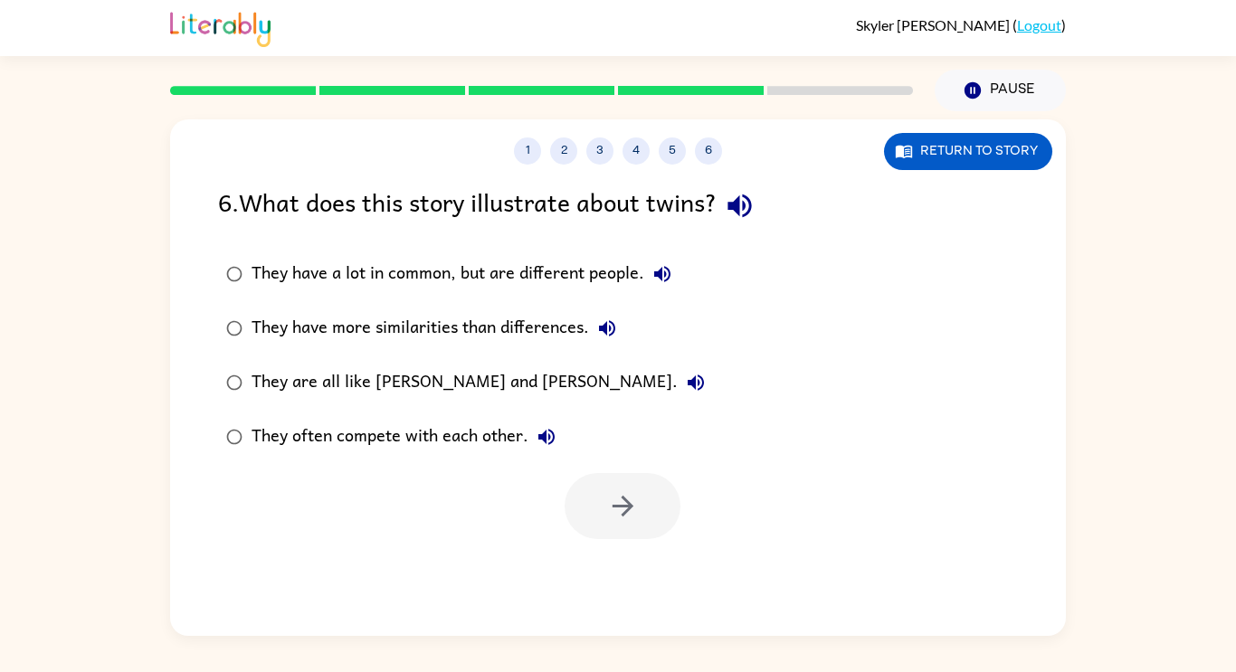
click at [211, 415] on label "They often compete with each other." at bounding box center [465, 437] width 515 height 54
click at [634, 527] on button "button" at bounding box center [623, 506] width 116 height 66
